Goal: Task Accomplishment & Management: Manage account settings

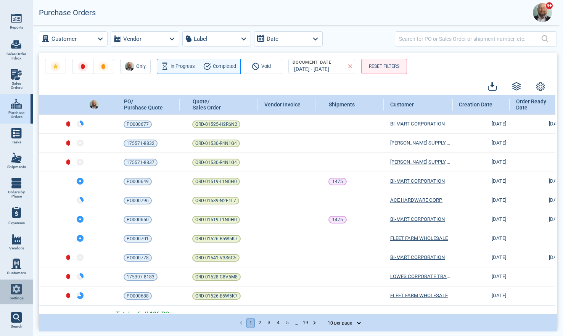
click at [18, 224] on img at bounding box center [16, 289] width 11 height 11
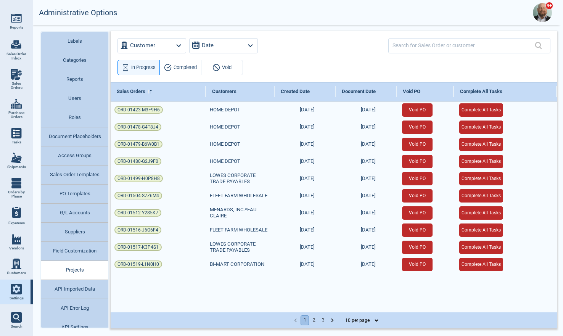
click at [80, 210] on button "G/L Accounts" at bounding box center [74, 213] width 67 height 19
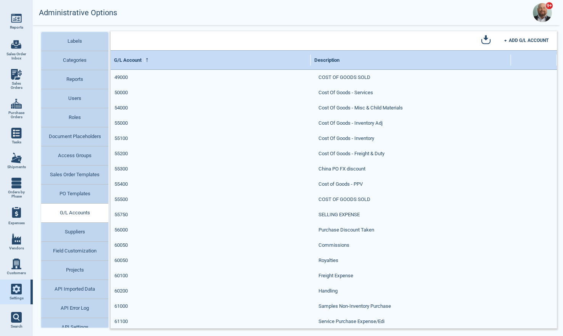
click at [81, 59] on button "Categories" at bounding box center [74, 60] width 67 height 19
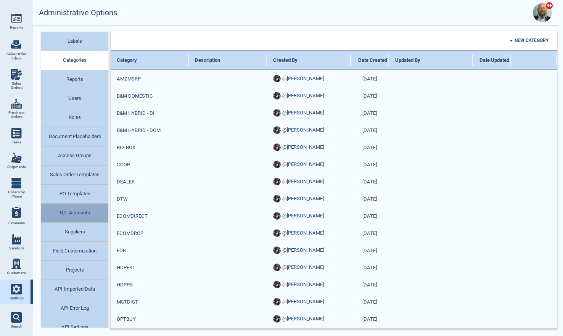
click at [77, 211] on button "G/L Accounts" at bounding box center [74, 213] width 67 height 19
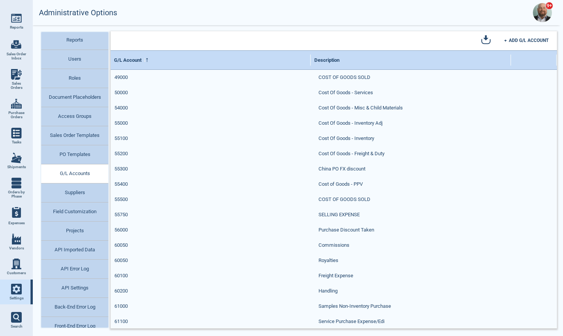
scroll to position [67, 0]
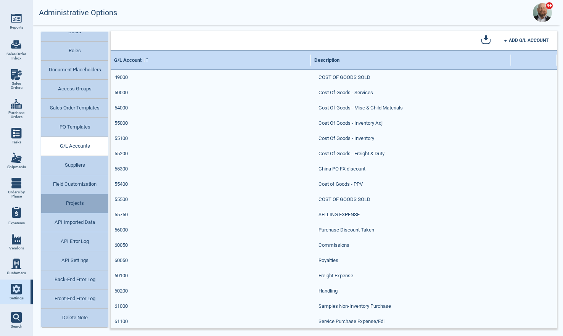
click at [77, 202] on button "Projects" at bounding box center [74, 203] width 67 height 19
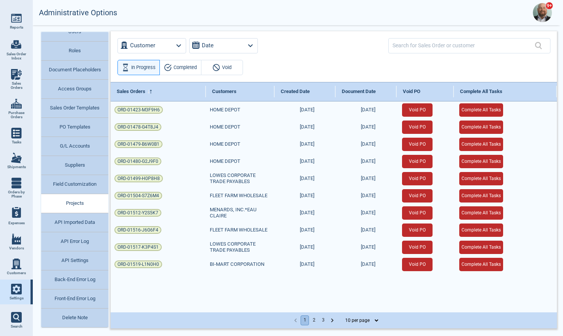
click at [85, 130] on button "PO Templates" at bounding box center [74, 127] width 67 height 19
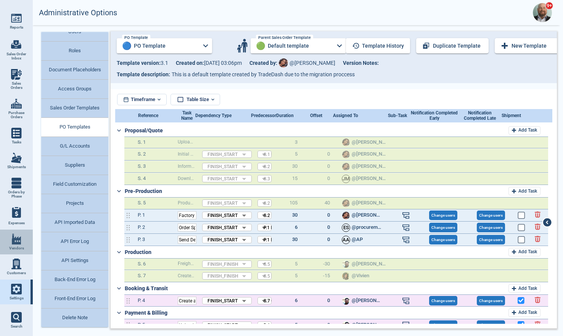
click at [18, 224] on img at bounding box center [16, 239] width 11 height 11
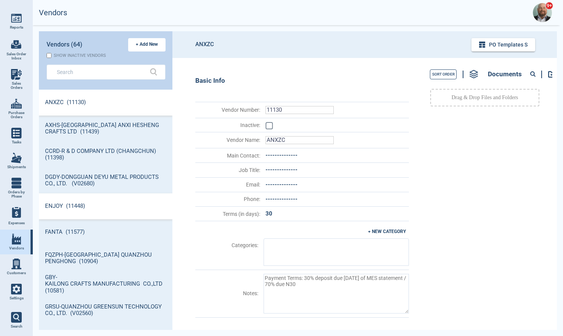
scroll to position [238, 131]
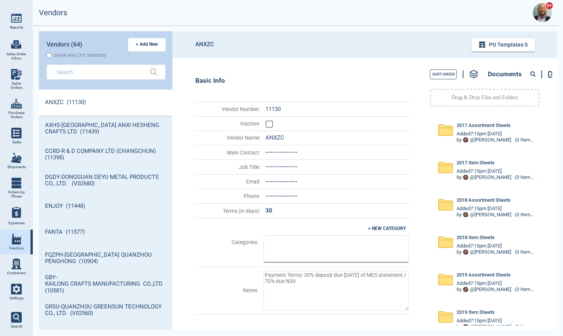
click at [283, 224] on input "text" at bounding box center [336, 249] width 139 height 20
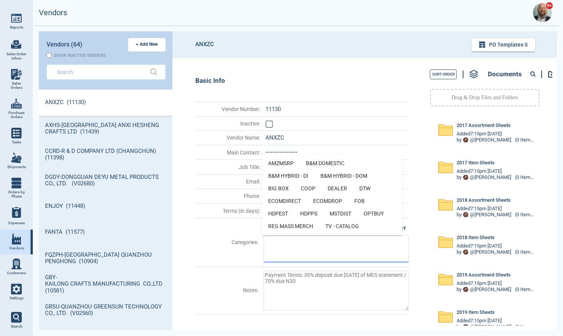
click at [294, 213] on li "HDPPS" at bounding box center [308, 214] width 29 height 13
click at [293, 224] on icon at bounding box center [295, 249] width 7 height 7
type textarea "x"
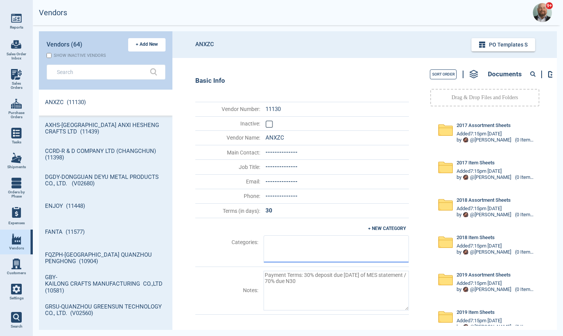
click at [17, 224] on img at bounding box center [16, 289] width 11 height 11
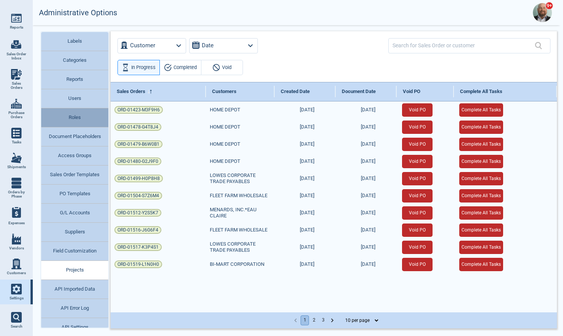
click at [77, 114] on button "Roles" at bounding box center [74, 117] width 67 height 19
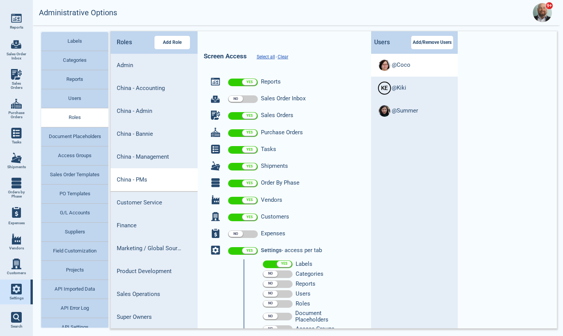
click at [319, 65] on li "@ Coco" at bounding box center [414, 65] width 87 height 23
